Goal: Task Accomplishment & Management: Use online tool/utility

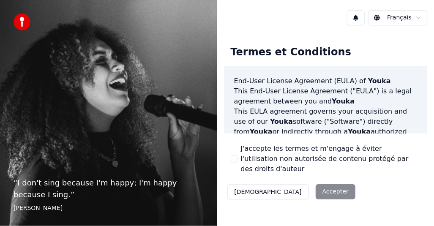
click at [289, 182] on div "Décliner Accepter" at bounding box center [291, 192] width 135 height 22
click at [285, 182] on div "Décliner Accepter" at bounding box center [291, 192] width 135 height 22
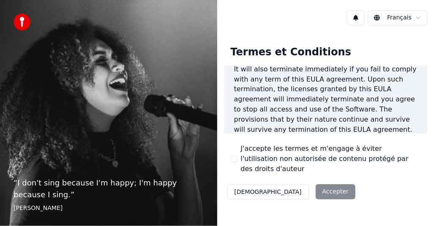
scroll to position [773, 0]
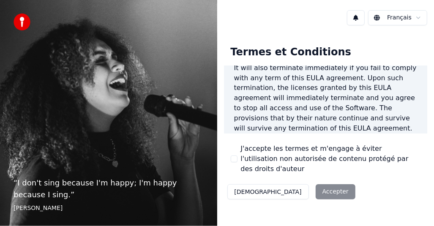
click at [284, 181] on div "Décliner Accepter" at bounding box center [291, 192] width 135 height 22
click at [418, 16] on html "“ I don't sing because I'm happy; I'm happy because I sing. ” William James Fra…" at bounding box center [217, 113] width 434 height 226
click at [288, 183] on div "Décliner Accepter" at bounding box center [291, 192] width 135 height 22
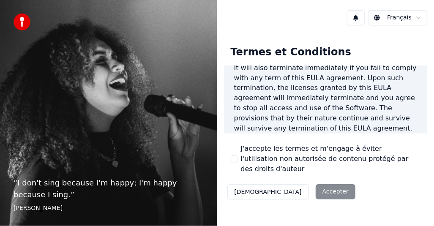
click at [231, 155] on button "J'accepte les termes et m'engage à éviter l'utilisation non autorisée de conten…" at bounding box center [234, 158] width 7 height 7
click at [315, 184] on button "Accepter" at bounding box center [335, 191] width 40 height 15
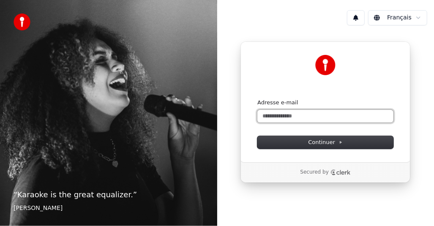
click at [287, 115] on input "Adresse e-mail" at bounding box center [325, 116] width 136 height 13
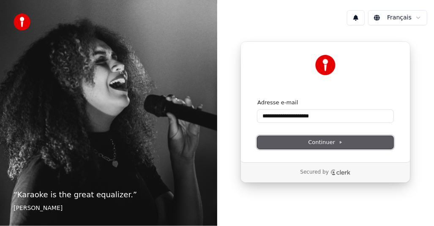
click at [320, 141] on span "Continuer" at bounding box center [325, 142] width 35 height 8
type input "**********"
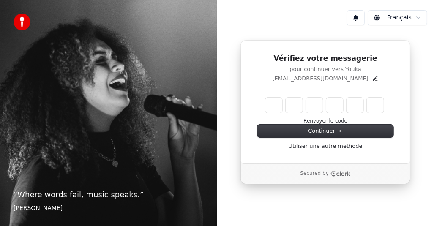
type input "*"
type input "**"
type input "*"
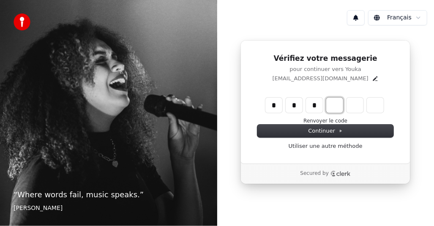
type input "***"
type input "*"
type input "****"
type input "*"
type input "******"
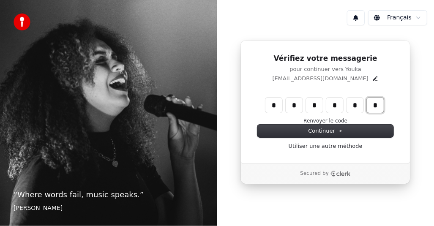
type input "*"
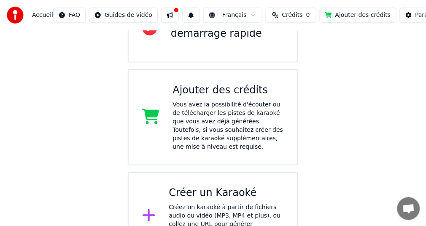
scroll to position [138, 0]
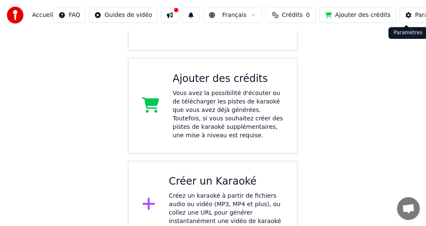
click at [416, 15] on div "Paramètres" at bounding box center [433, 15] width 34 height 8
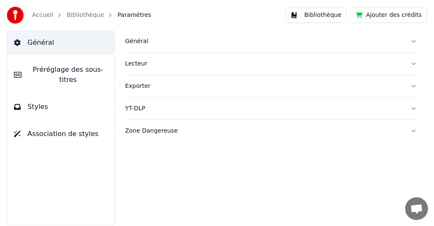
click at [38, 38] on span "Général" at bounding box center [40, 43] width 27 height 10
click at [412, 63] on button "Lecteur" at bounding box center [271, 64] width 292 height 22
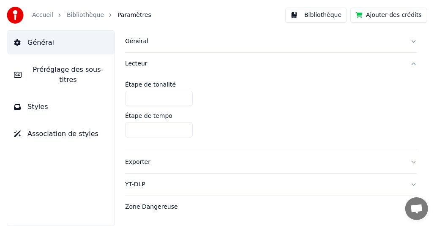
click at [412, 63] on button "Lecteur" at bounding box center [271, 64] width 292 height 22
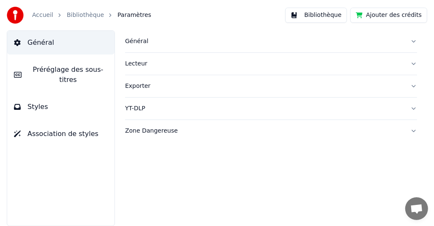
click at [410, 85] on button "Exporter" at bounding box center [271, 86] width 292 height 22
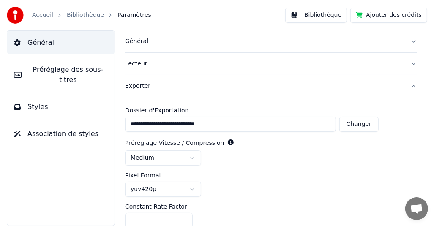
click at [212, 42] on div "Général" at bounding box center [264, 41] width 278 height 8
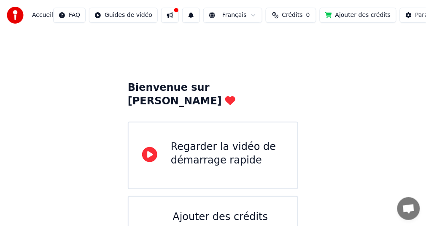
click at [362, 71] on div "Bienvenue sur Youka Regarder la vidéo de démarrage rapide Ajouter des crédits V…" at bounding box center [213, 208] width 426 height 356
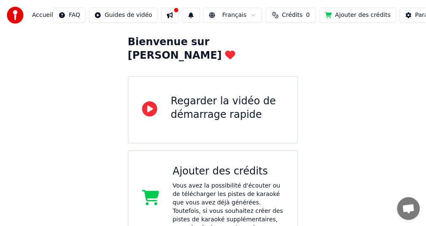
scroll to position [11, 0]
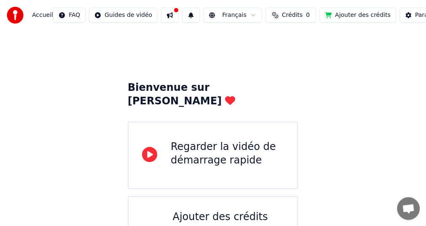
click at [135, 14] on html "Accueil FAQ Guides de vidéo Français Crédits 0 Ajouter des crédits Paramètres B…" at bounding box center [213, 193] width 426 height 387
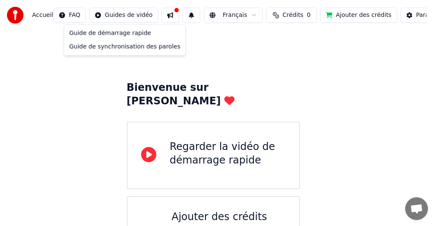
click at [70, 15] on html "Accueil FAQ Guides de vidéo Français Crédits 0 Ajouter des crédits Paramètres B…" at bounding box center [217, 193] width 434 height 387
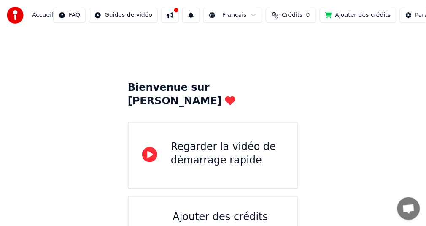
click at [70, 15] on html "Accueil FAQ Guides de vidéo Français Crédits 0 Ajouter des crédits Paramètres B…" at bounding box center [213, 193] width 426 height 387
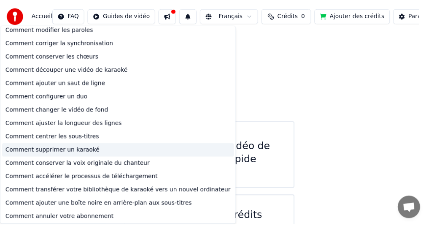
scroll to position [5, 0]
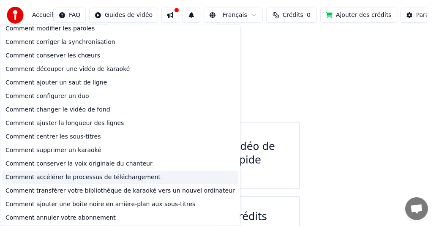
click at [88, 176] on div "Comment accélérer le processus de téléchargement" at bounding box center [120, 178] width 236 height 14
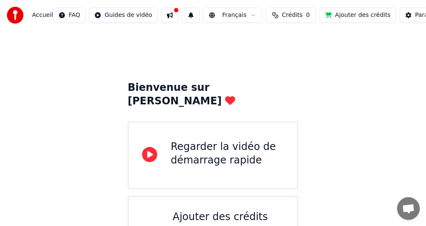
click at [353, 16] on button "Ajouter des crédits" at bounding box center [358, 15] width 77 height 15
click at [282, 14] on span "Crédits" at bounding box center [292, 15] width 21 height 8
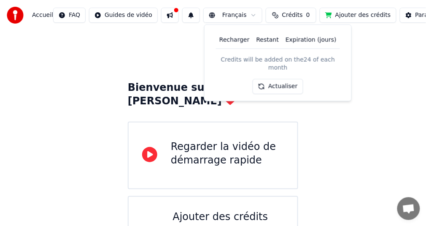
click at [278, 79] on button "Actualiser" at bounding box center [278, 86] width 50 height 15
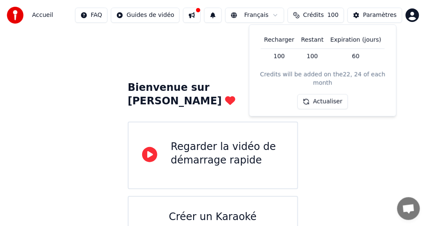
click at [337, 137] on div "Bienvenue sur Youka Regarder la vidéo de démarrage rapide Créer un Karaoké Crée…" at bounding box center [213, 156] width 426 height 253
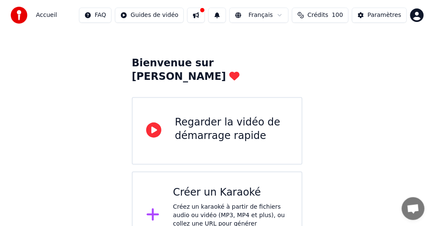
scroll to position [35, 0]
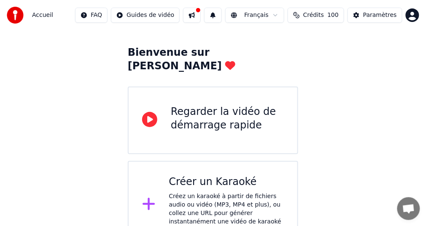
click at [208, 175] on div "Créer un Karaoké" at bounding box center [226, 182] width 115 height 14
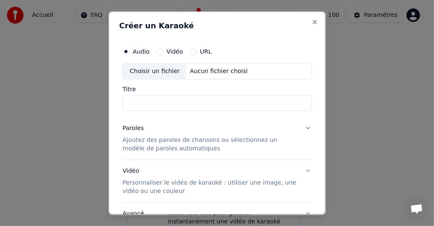
click at [197, 51] on div "URL" at bounding box center [201, 51] width 22 height 7
click at [192, 51] on button "URL" at bounding box center [193, 51] width 7 height 7
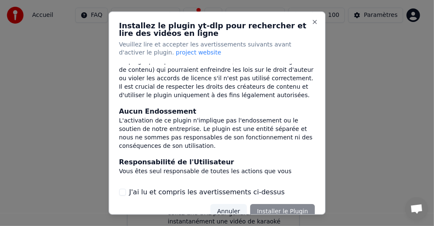
scroll to position [84, 0]
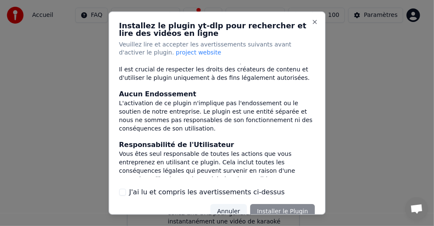
click at [122, 192] on button "J'ai lu et compris les avertissements ci-dessus" at bounding box center [122, 192] width 7 height 7
click at [274, 209] on button "Installer le Plugin" at bounding box center [282, 211] width 65 height 15
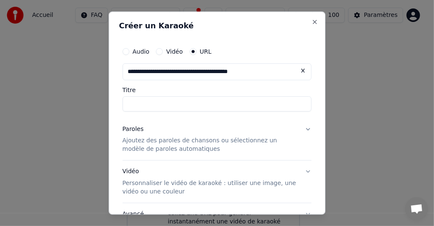
type input "**********"
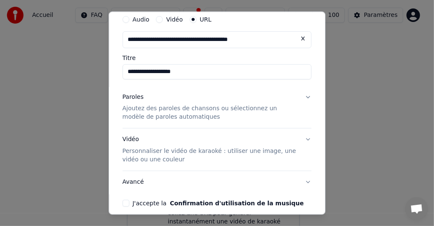
scroll to position [69, 0]
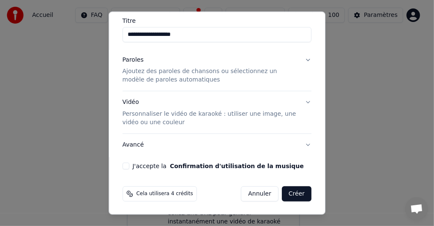
type input "**********"
click at [124, 165] on button "J'accepte la Confirmation d'utilisation de la musique" at bounding box center [125, 166] width 7 height 7
click at [288, 195] on button "Créer" at bounding box center [297, 194] width 30 height 15
type input "**********"
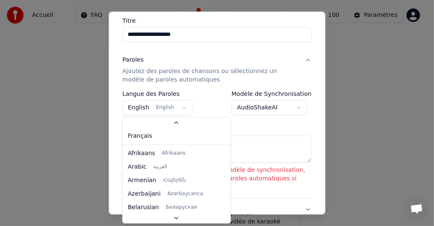
click at [178, 106] on body "**********" at bounding box center [213, 107] width 426 height 284
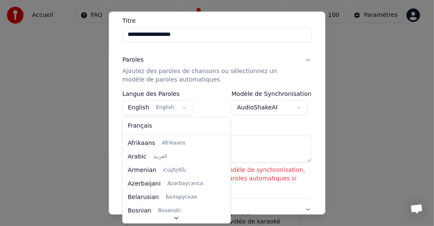
select select "**"
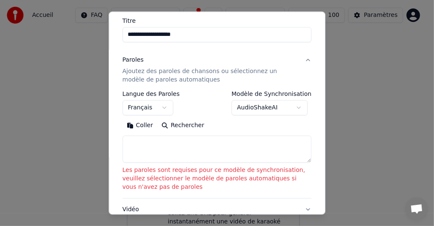
click at [177, 126] on button "Rechercher" at bounding box center [182, 126] width 51 height 14
type textarea "**********"
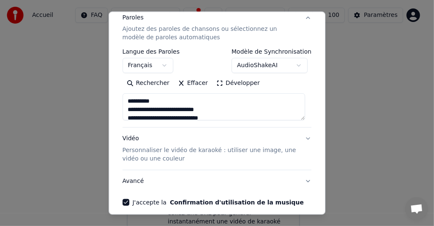
scroll to position [148, 0]
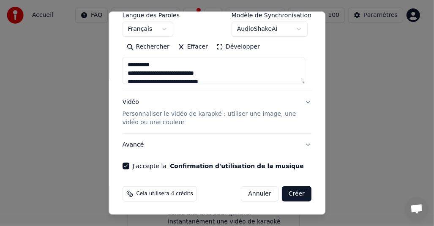
click at [289, 194] on button "Créer" at bounding box center [297, 194] width 30 height 15
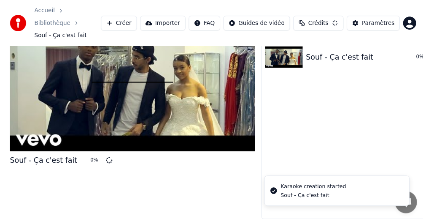
scroll to position [21, 0]
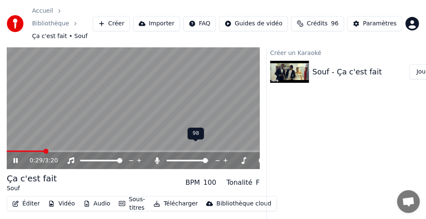
click at [208, 158] on span at bounding box center [205, 160] width 5 height 5
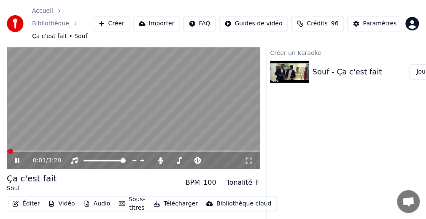
click at [8, 150] on span at bounding box center [7, 151] width 1 height 2
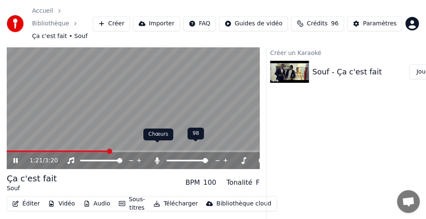
click at [158, 157] on icon at bounding box center [157, 160] width 5 height 7
click at [158, 157] on icon at bounding box center [157, 160] width 8 height 7
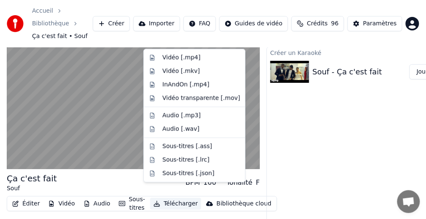
click at [168, 198] on button "Télécharger" at bounding box center [175, 204] width 51 height 12
click at [180, 57] on div "Vidéo [.mp4]" at bounding box center [182, 58] width 38 height 8
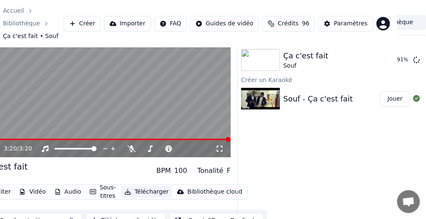
scroll to position [33, 30]
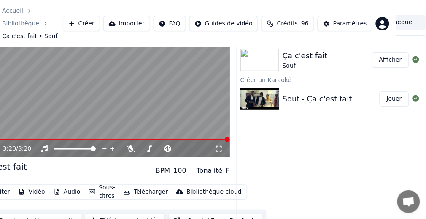
click at [394, 52] on button "Afficher" at bounding box center [390, 59] width 37 height 15
click at [265, 141] on div "Exporter [.mp4] Ça c'est fait Souf Afficher Créer un Karaoké Souf - Ça c'est fa…" at bounding box center [332, 128] width 190 height 186
click at [39, 19] on link "Bibliothèque" at bounding box center [20, 23] width 37 height 8
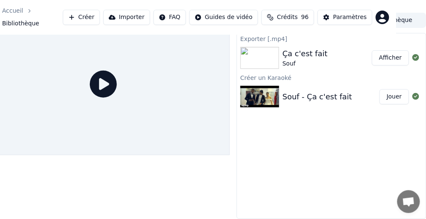
scroll to position [24, 30]
